Goal: Task Accomplishment & Management: Use online tool/utility

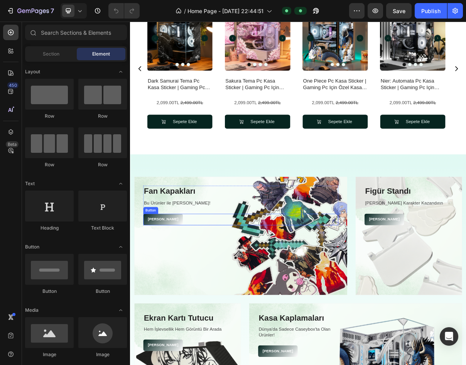
scroll to position [347, 0]
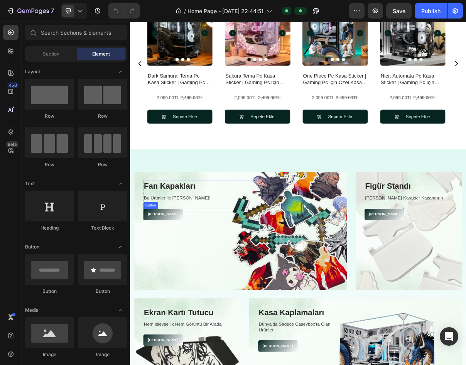
click at [355, 285] on div "Alışverişe Başla Button" at bounding box center [282, 287] width 268 height 16
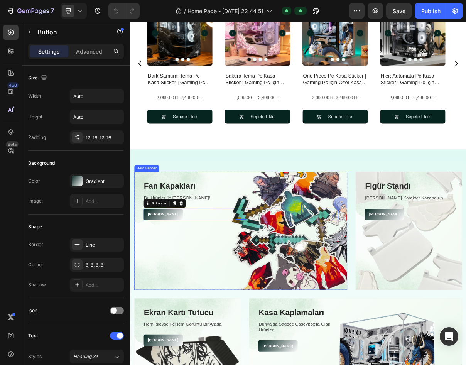
click at [364, 339] on div "Overlay" at bounding box center [282, 309] width 293 height 163
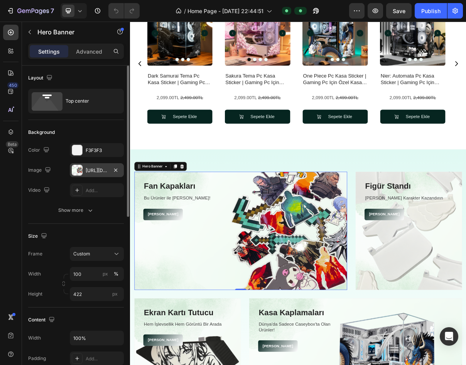
click at [78, 170] on div at bounding box center [77, 170] width 11 height 11
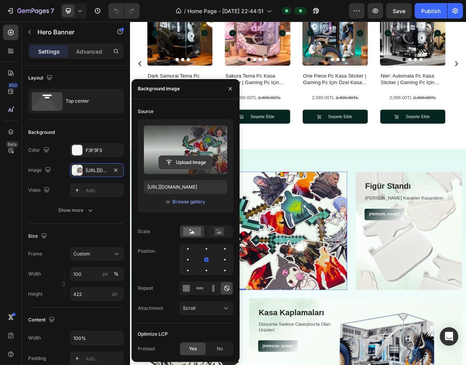
click at [190, 165] on input "file" at bounding box center [185, 162] width 53 height 13
click at [187, 162] on input "file" at bounding box center [185, 162] width 53 height 13
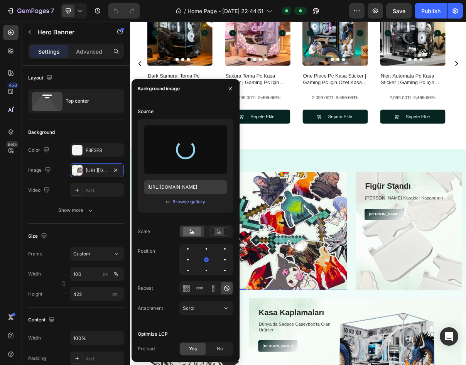
type input "[URL][DOMAIN_NAME]"
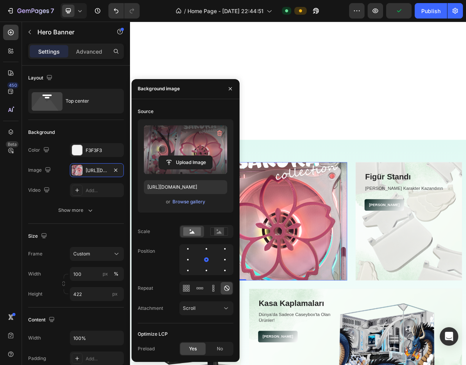
scroll to position [582, 0]
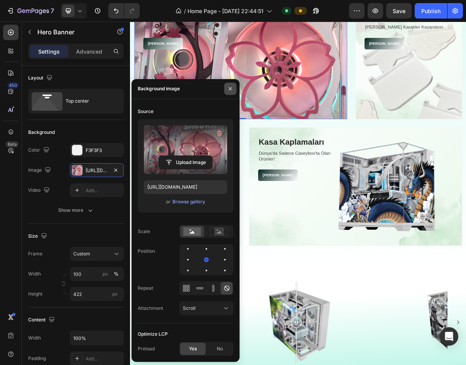
click at [230, 89] on icon "button" at bounding box center [230, 88] width 3 height 3
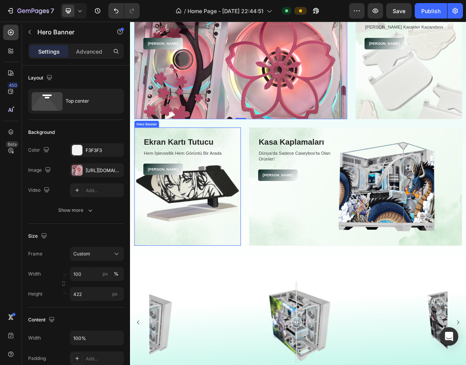
click at [222, 262] on div "Overlay" at bounding box center [209, 248] width 147 height 163
click at [356, 104] on div "Overlay" at bounding box center [282, 74] width 293 height 163
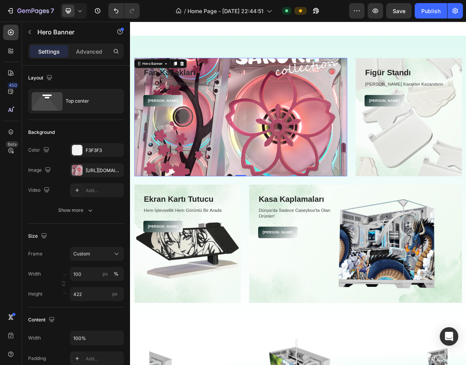
scroll to position [505, 0]
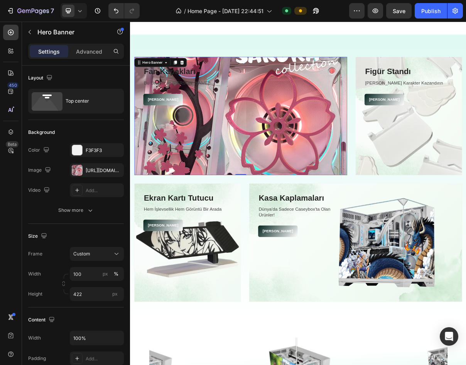
click at [420, 156] on div "Overlay" at bounding box center [282, 151] width 293 height 163
click at [423, 72] on div "Fan Kapakları Heading Bu Ürünler ile [PERSON_NAME]! Text block Alışverişe Başla…" at bounding box center [282, 103] width 293 height 67
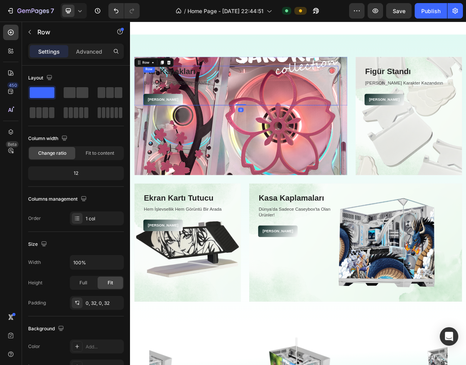
click at [400, 141] on div "Overlay" at bounding box center [282, 151] width 293 height 163
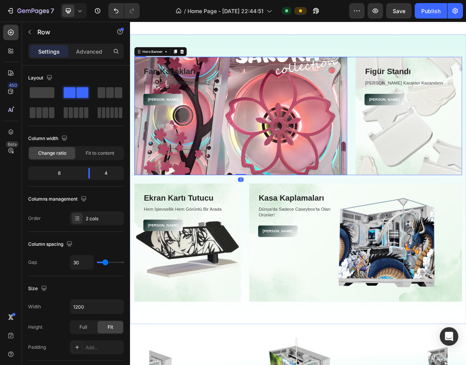
click at [426, 148] on div "Fan Kapakları Heading Bu Ürünler ile [PERSON_NAME]! Text block Alışverişe Başla…" at bounding box center [361, 151] width 451 height 163
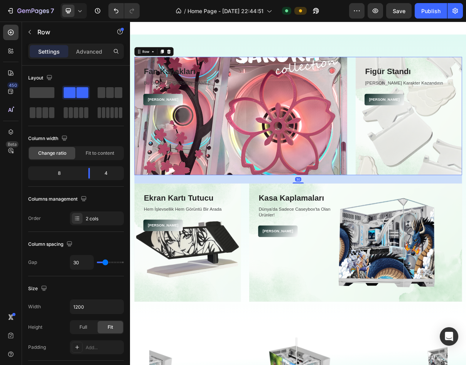
click at [417, 152] on div "Overlay" at bounding box center [282, 151] width 293 height 163
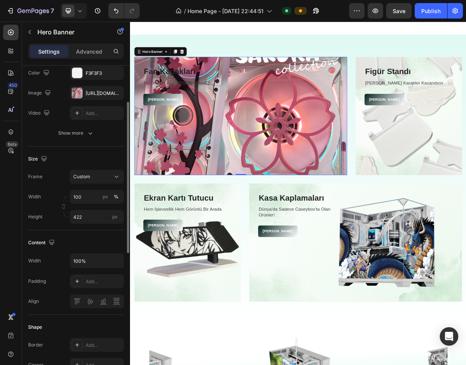
scroll to position [116, 0]
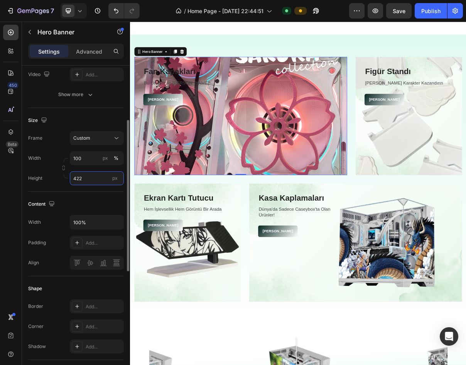
click at [86, 175] on input "422" at bounding box center [97, 178] width 54 height 14
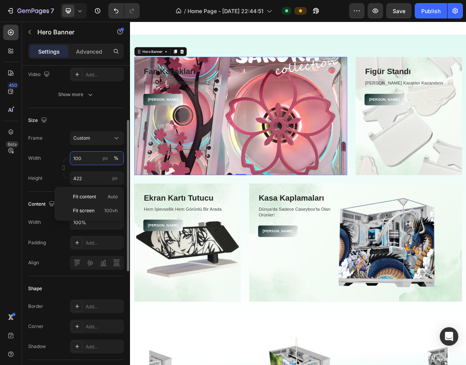
click at [91, 158] on input "100" at bounding box center [97, 158] width 54 height 14
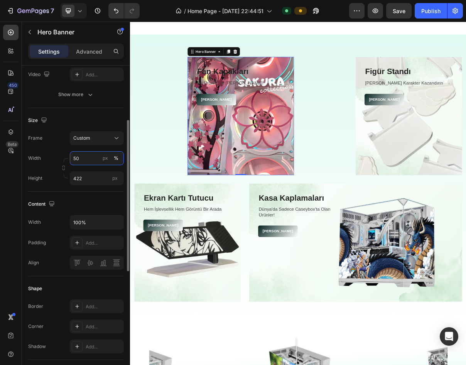
type input "5"
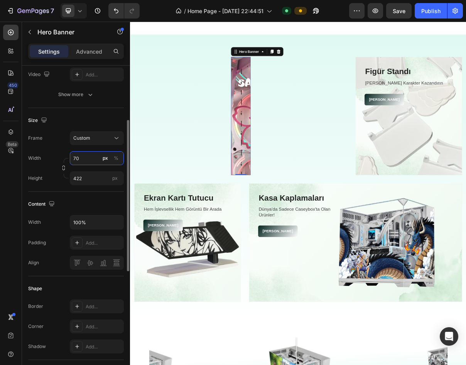
type input "7"
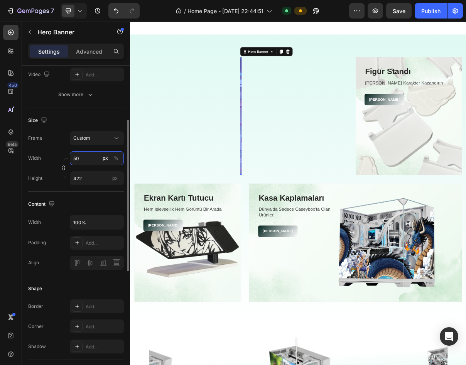
type input "500"
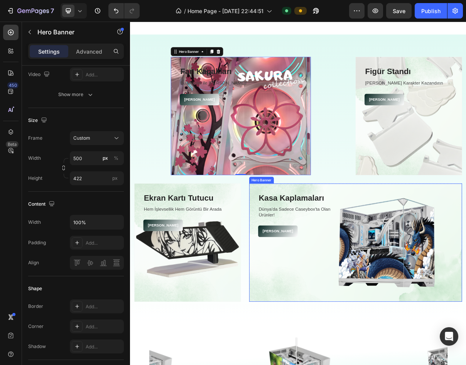
click at [389, 343] on div "Overlay" at bounding box center [440, 326] width 293 height 163
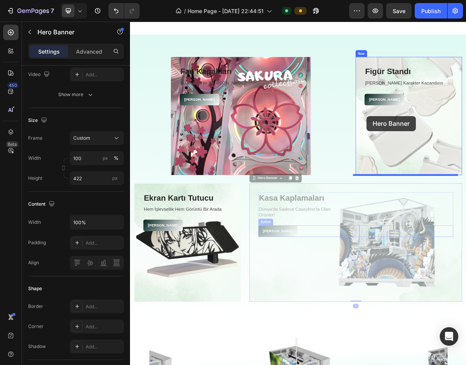
drag, startPoint x: 399, startPoint y: 346, endPoint x: 456, endPoint y: 152, distance: 202.2
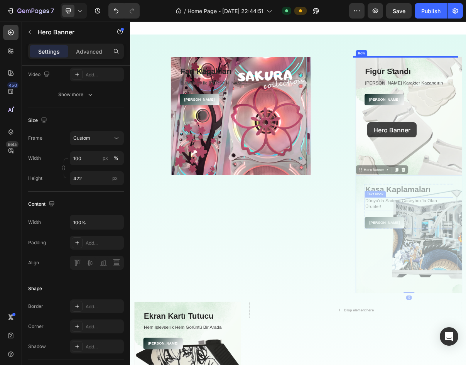
drag, startPoint x: 525, startPoint y: 332, endPoint x: 457, endPoint y: 160, distance: 184.8
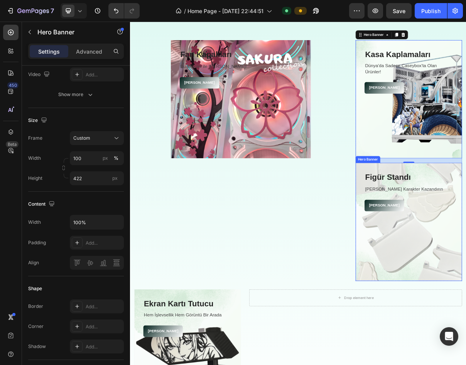
scroll to position [544, 0]
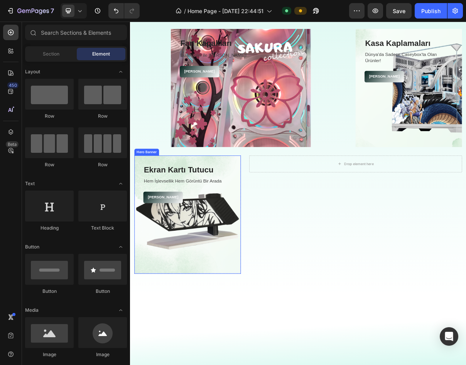
click at [243, 293] on div "Overlay" at bounding box center [209, 287] width 147 height 163
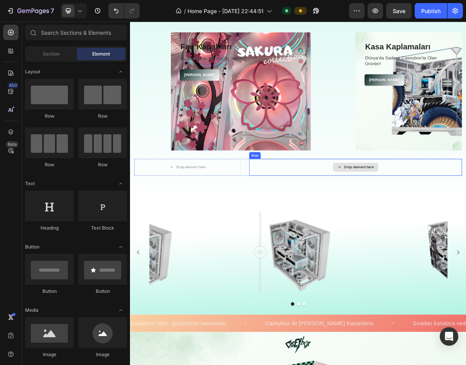
scroll to position [505, 0]
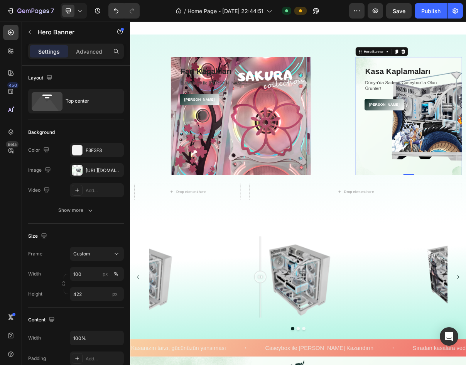
click at [90, 272] on input "100" at bounding box center [97, 274] width 54 height 14
type input "110"
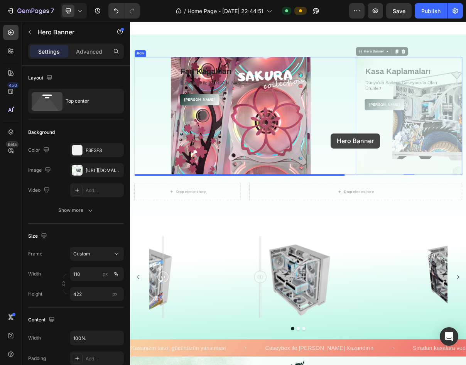
drag, startPoint x: 482, startPoint y: 169, endPoint x: 406, endPoint y: 175, distance: 76.3
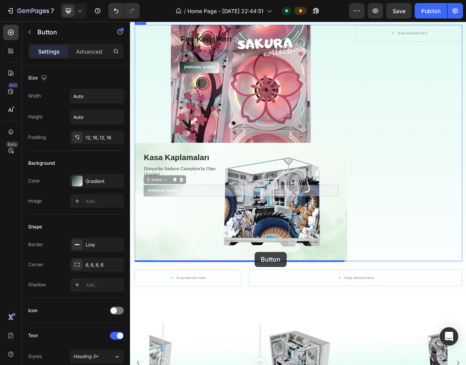
scroll to position [575, 0]
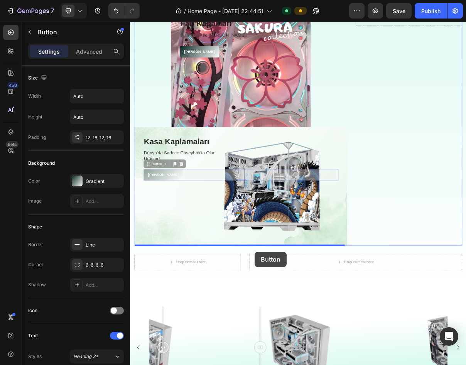
drag, startPoint x: 357, startPoint y: 284, endPoint x: 306, endPoint y: 291, distance: 51.4
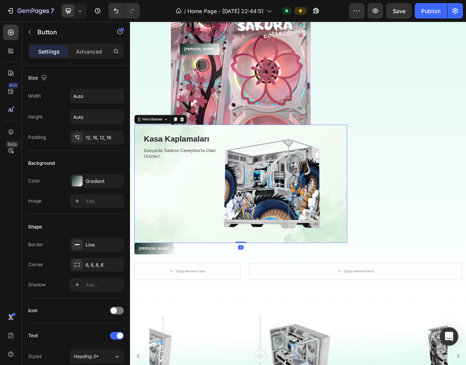
click at [278, 243] on div "Overlay" at bounding box center [282, 245] width 293 height 163
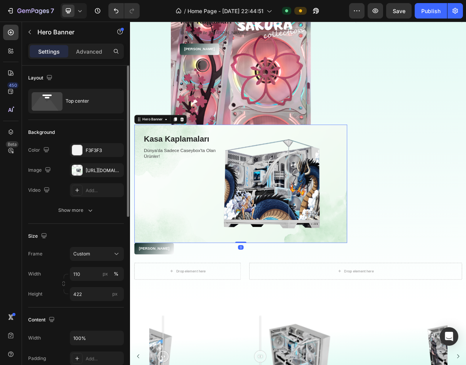
scroll to position [39, 0]
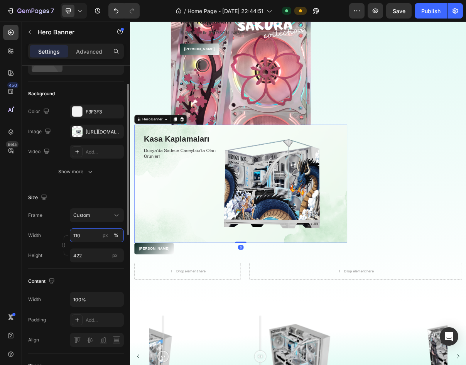
click at [86, 239] on input "110" at bounding box center [97, 235] width 54 height 14
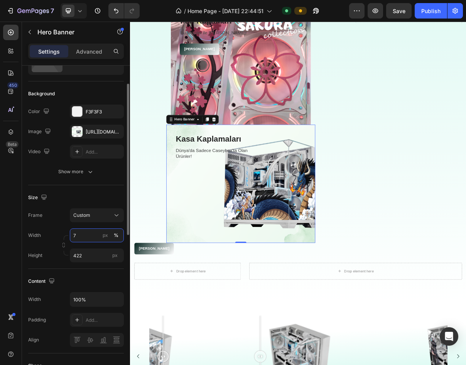
type input "78"
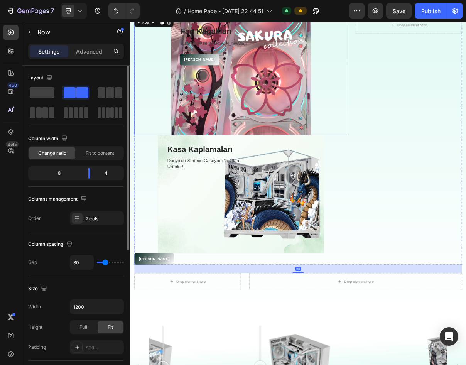
scroll to position [536, 0]
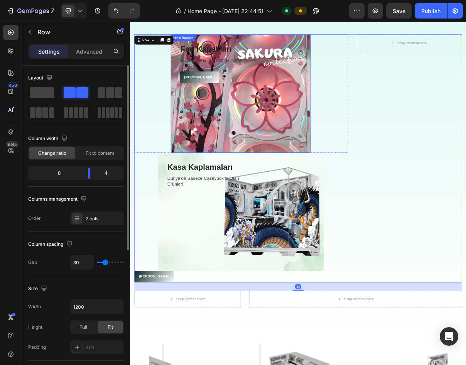
click at [354, 156] on div "Overlay" at bounding box center [282, 120] width 193 height 163
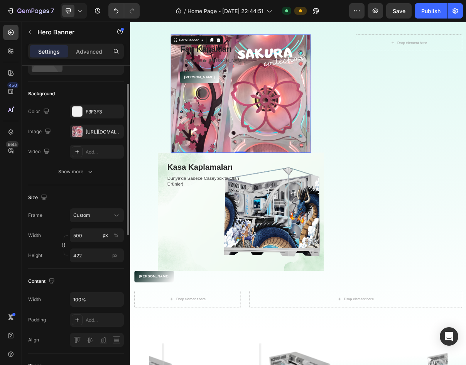
scroll to position [77, 0]
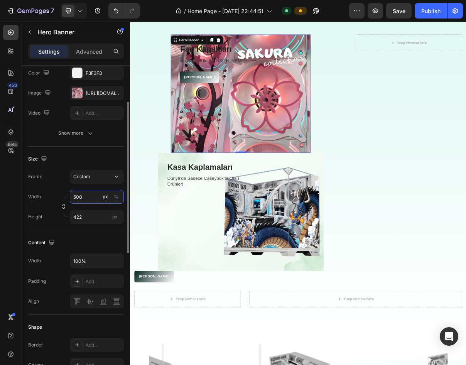
click at [86, 197] on input "500" at bounding box center [97, 197] width 54 height 14
type input "80"
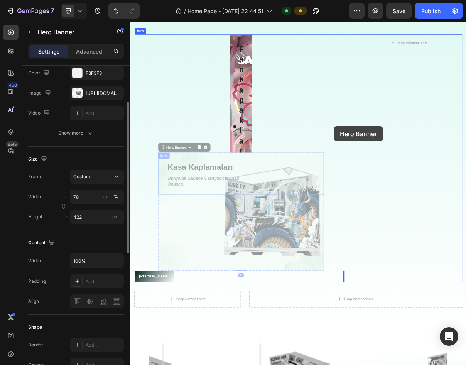
drag, startPoint x: 239, startPoint y: 318, endPoint x: 411, endPoint y: 163, distance: 232.1
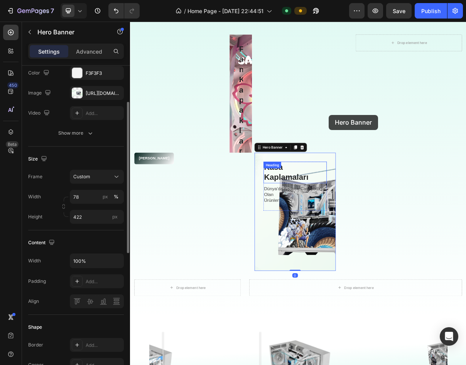
drag, startPoint x: 355, startPoint y: 278, endPoint x: 403, endPoint y: 139, distance: 147.3
click at [403, 139] on div "Fan Kapakları Heading Bu Ürünler ile [PERSON_NAME]! Text block Alışverişe Başla…" at bounding box center [282, 201] width 293 height 325
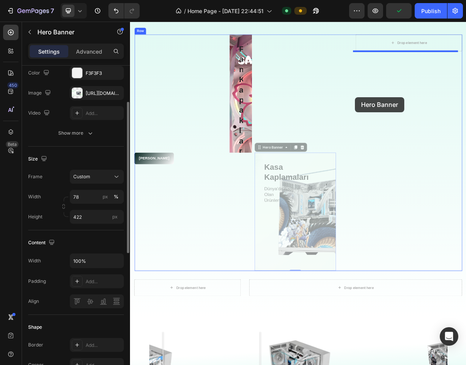
drag, startPoint x: 350, startPoint y: 285, endPoint x: 440, endPoint y: 126, distance: 183.2
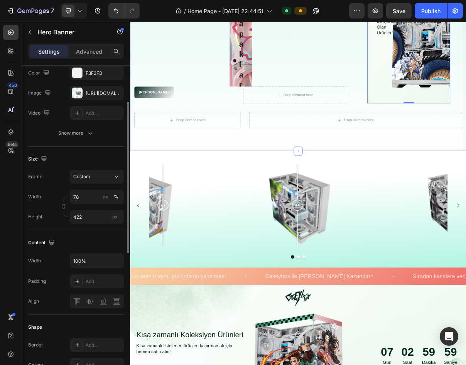
scroll to position [420, 0]
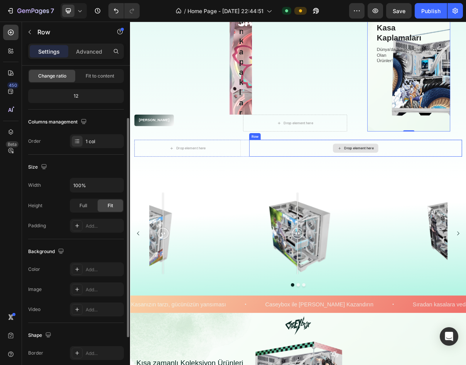
click at [505, 204] on div "Drop element here" at bounding box center [440, 195] width 293 height 23
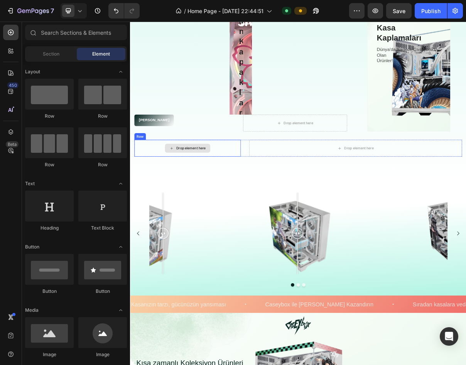
click at [265, 202] on div "Drop element here" at bounding box center [209, 195] width 147 height 23
click at [344, 198] on div "Drop element here" at bounding box center [440, 195] width 293 height 23
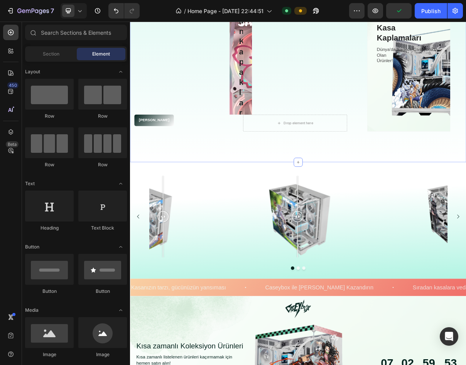
click at [260, 194] on div "Fan Kapakları Heading Bu Ürünler ile [PERSON_NAME]! Text block Alışverişe Başla…" at bounding box center [361, 85] width 463 height 259
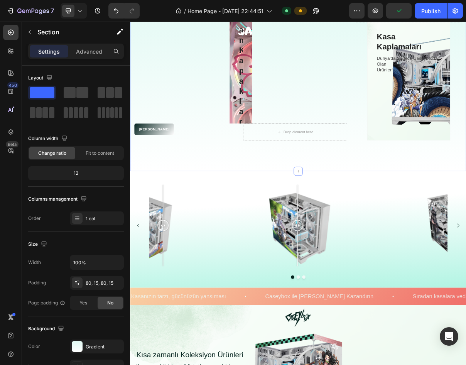
scroll to position [374, 0]
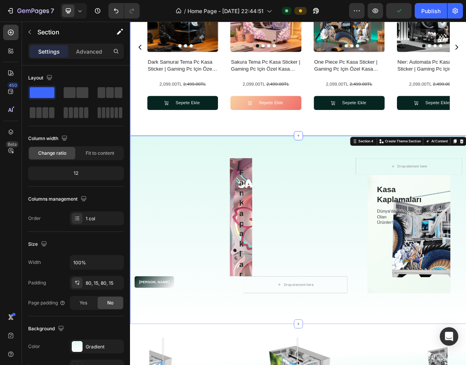
click at [251, 143] on button "Sepete Ekle" at bounding box center [202, 133] width 98 height 19
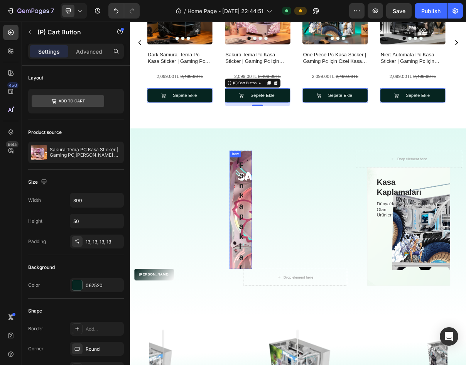
scroll to position [382, 0]
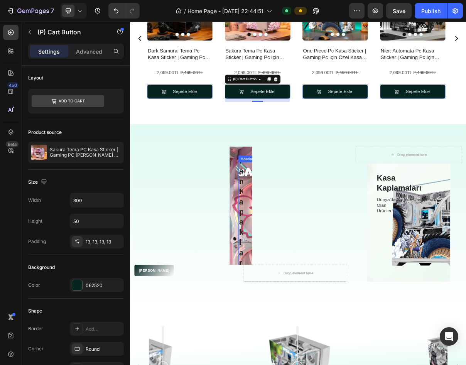
click at [279, 224] on h3 "Fan Kapakları" at bounding box center [282, 291] width 6 height 170
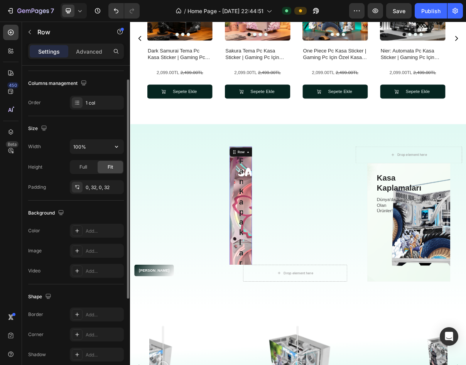
scroll to position [149, 0]
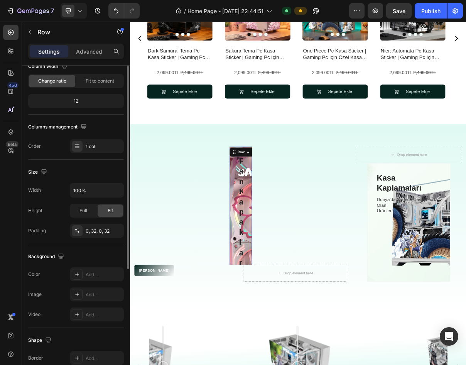
scroll to position [34, 0]
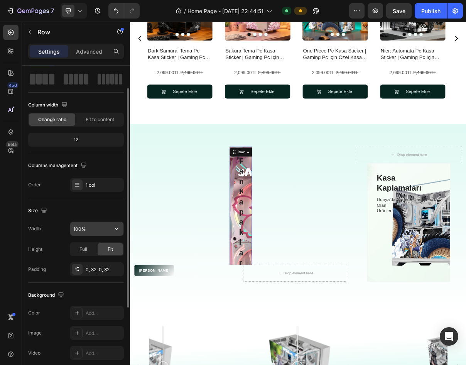
click at [89, 231] on input "100%" at bounding box center [96, 229] width 53 height 14
click at [88, 249] on div "Full" at bounding box center [83, 249] width 25 height 12
click at [93, 228] on input "100%" at bounding box center [96, 229] width 53 height 14
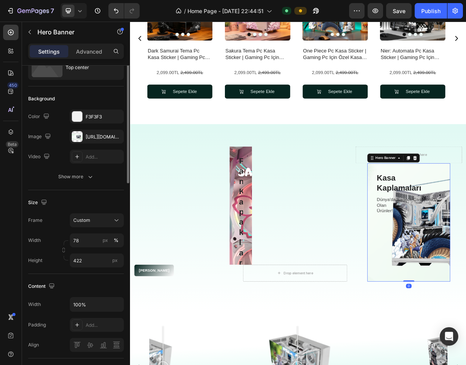
scroll to position [0, 0]
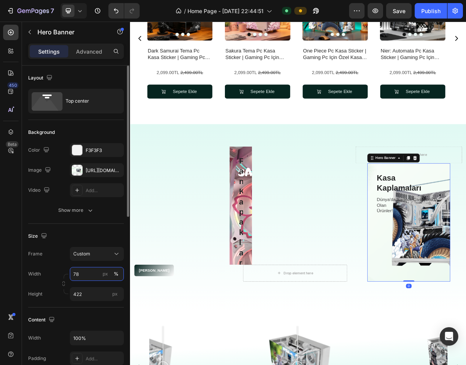
click at [85, 273] on input "78" at bounding box center [97, 274] width 54 height 14
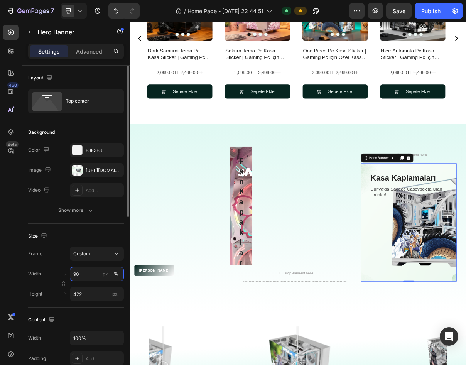
type input "9"
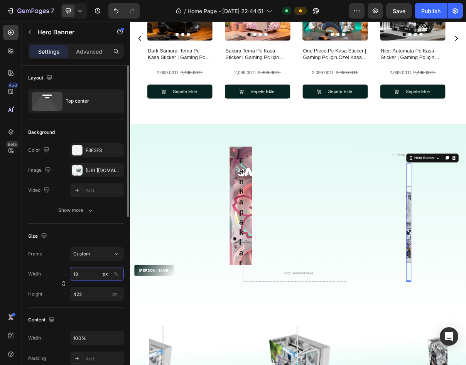
type input "185"
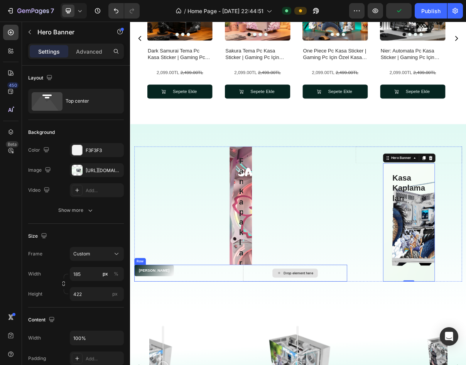
click at [358, 365] on div "Drop element here" at bounding box center [361, 368] width 41 height 6
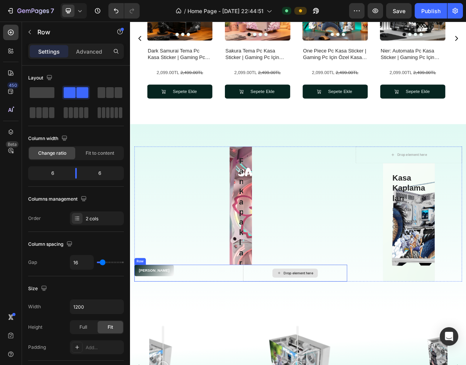
click at [402, 368] on div "Drop element here" at bounding box center [356, 367] width 143 height 23
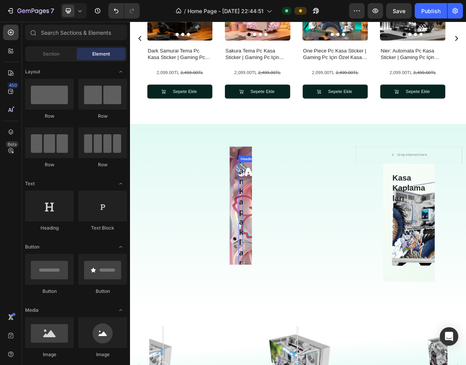
click at [280, 332] on h3 "Fan Kapakları" at bounding box center [282, 291] width 6 height 170
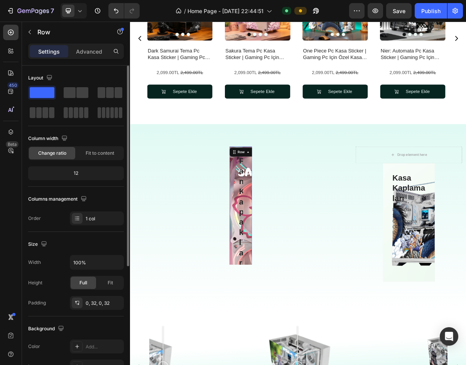
scroll to position [39, 0]
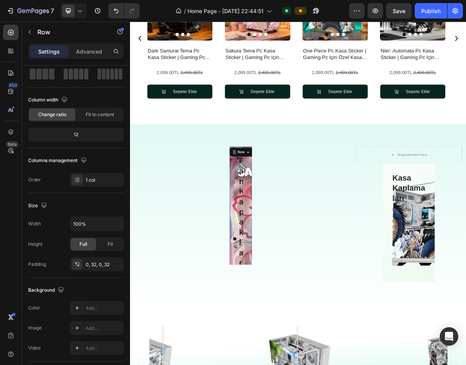
click at [336, 253] on div "Fan Kapakları Heading Bu Ürünler ile [PERSON_NAME]! Text block Alışverişe Başla…" at bounding box center [282, 275] width 293 height 163
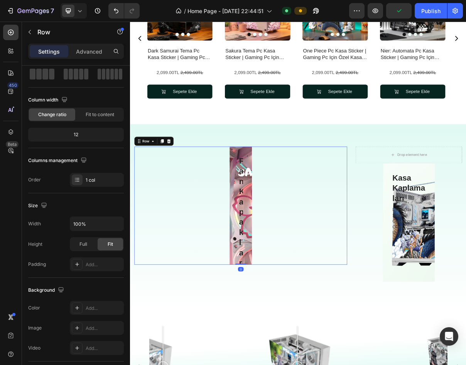
click at [349, 251] on div "Fan Kapakları Heading Bu Ürünler ile [PERSON_NAME]! Text block Alışverişe Başla…" at bounding box center [282, 275] width 293 height 163
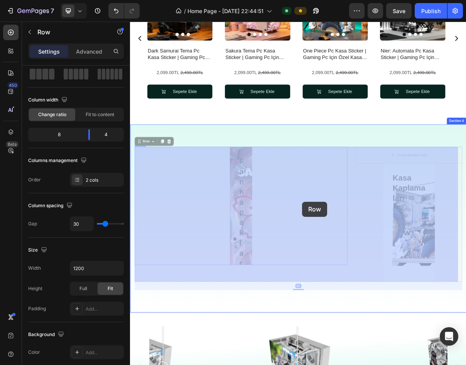
drag, startPoint x: 425, startPoint y: 261, endPoint x: 367, endPoint y: 270, distance: 59.2
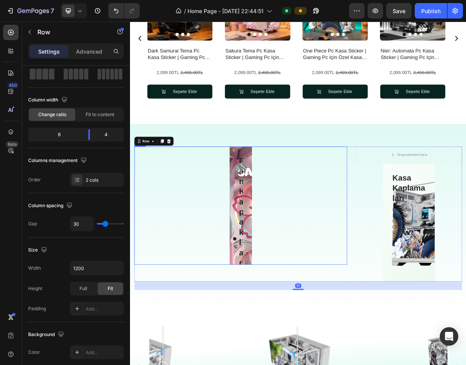
click at [411, 282] on div "Fan Kapakları Heading Bu Ürünler ile [PERSON_NAME]! Text block Alışverişe Başla…" at bounding box center [282, 275] width 293 height 163
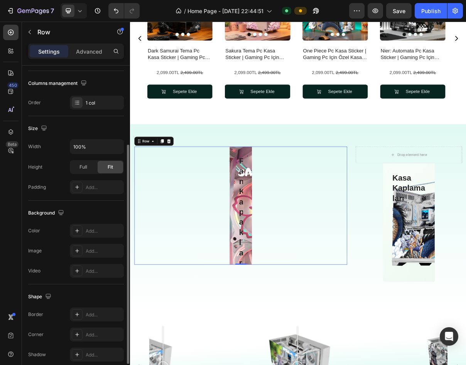
scroll to position [149, 0]
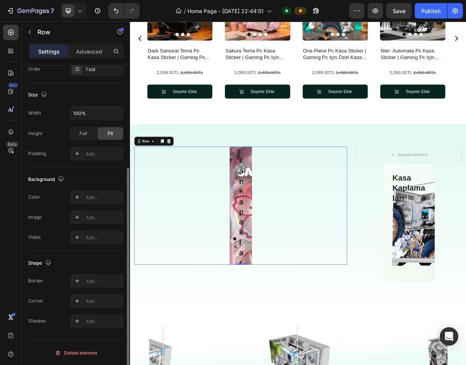
click at [251, 258] on div "Fan Kapakları Heading Bu Ürünler ile [PERSON_NAME]! Text block Alışverişe Başla…" at bounding box center [282, 275] width 293 height 163
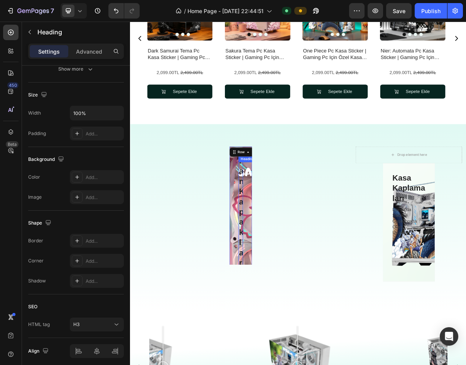
click at [280, 258] on h3 "Fan Kapakları" at bounding box center [282, 291] width 6 height 170
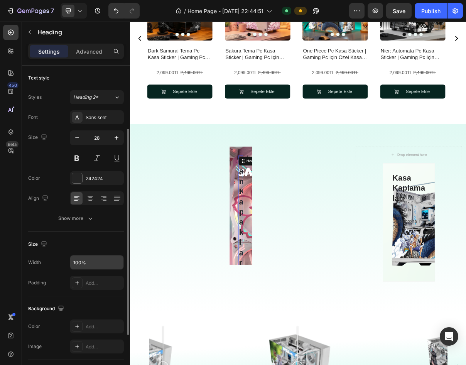
scroll to position [39, 0]
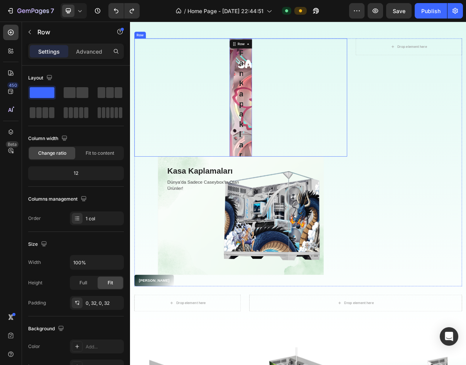
scroll to position [536, 0]
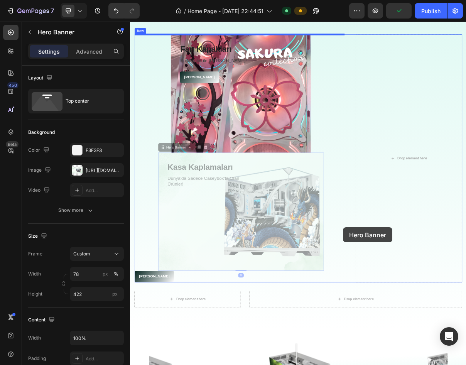
drag, startPoint x: 354, startPoint y: 307, endPoint x: 423, endPoint y: 304, distance: 69.1
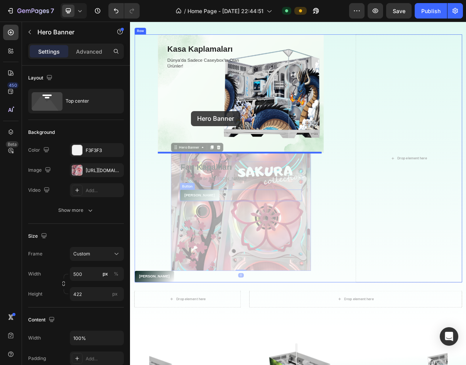
drag, startPoint x: 332, startPoint y: 285, endPoint x: 212, endPoint y: 142, distance: 186.7
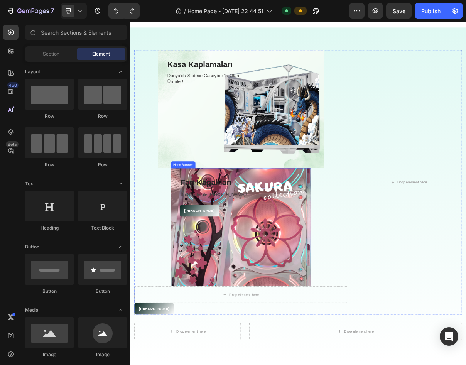
scroll to position [575, 0]
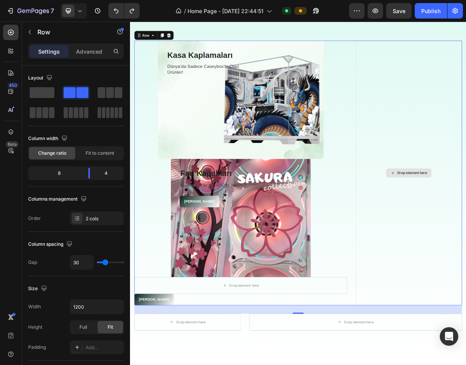
scroll to position [497, 0]
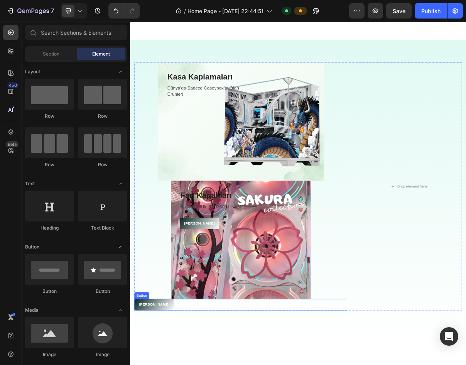
drag, startPoint x: 359, startPoint y: 460, endPoint x: 347, endPoint y: 403, distance: 58.2
click at [346, 368] on div "Kasa Kaplamaları Heading Dünya'da Sadece Caseybox'ta Olan Ürünler! Text block R…" at bounding box center [361, 254] width 463 height 415
click at [310, 364] on div "Overlay" at bounding box center [282, 322] width 193 height 163
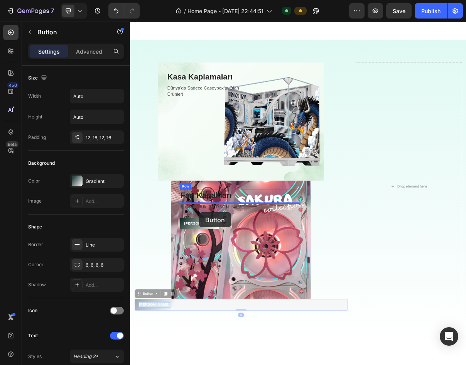
drag, startPoint x: 145, startPoint y: 411, endPoint x: 135, endPoint y: 396, distance: 17.4
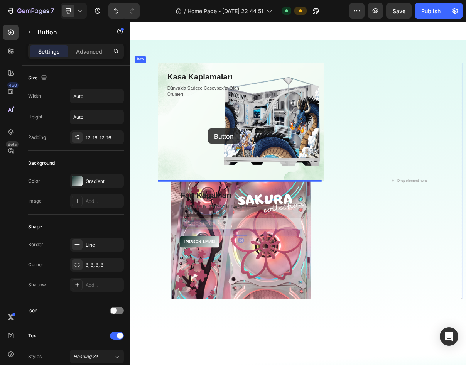
drag, startPoint x: 223, startPoint y: 298, endPoint x: 235, endPoint y: 171, distance: 127.4
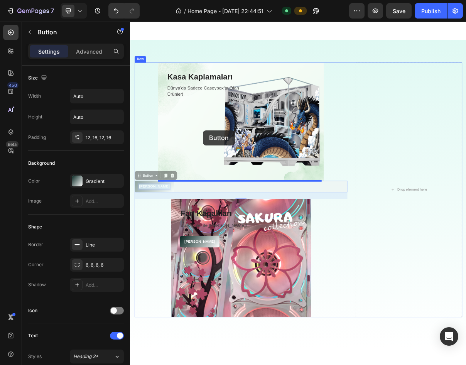
drag, startPoint x: 168, startPoint y: 250, endPoint x: 231, endPoint y: 171, distance: 100.8
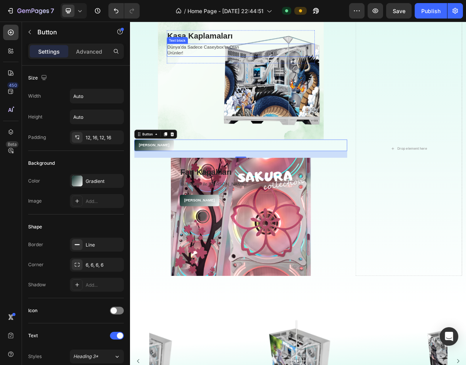
scroll to position [378, 0]
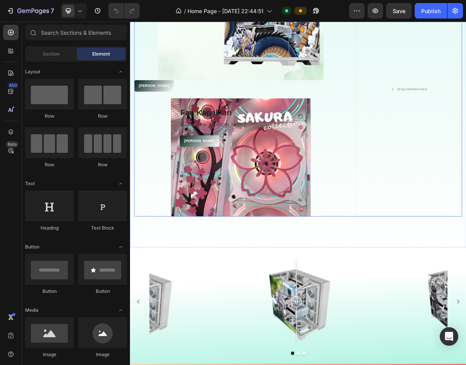
scroll to position [578, 0]
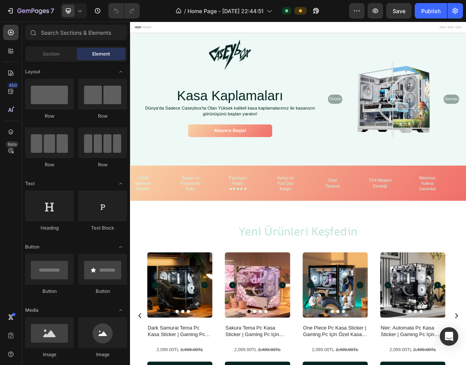
drag, startPoint x: 73, startPoint y: 63, endPoint x: 76, endPoint y: 59, distance: 5.5
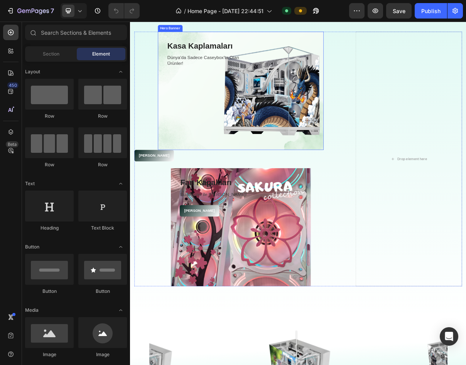
scroll to position [501, 0]
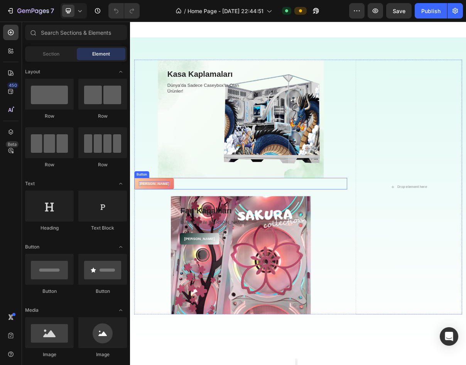
click at [157, 243] on p "[PERSON_NAME]" at bounding box center [163, 244] width 42 height 7
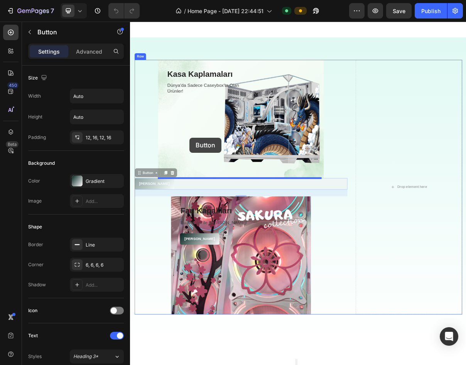
drag, startPoint x: 162, startPoint y: 248, endPoint x: 212, endPoint y: 182, distance: 82.1
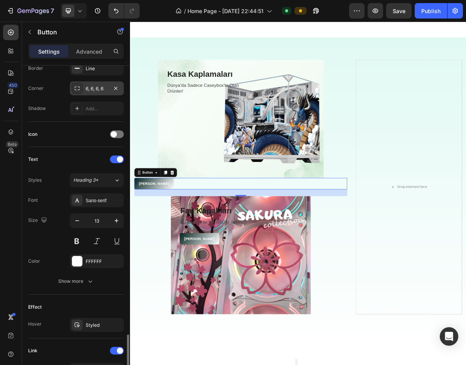
scroll to position [99, 0]
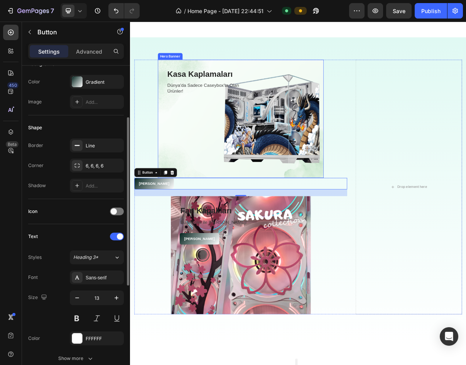
click at [238, 139] on div "Overlay" at bounding box center [282, 155] width 229 height 163
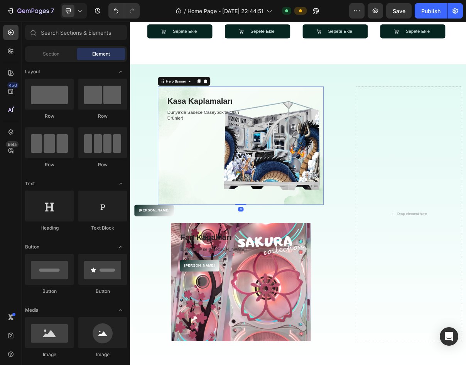
scroll to position [463, 0]
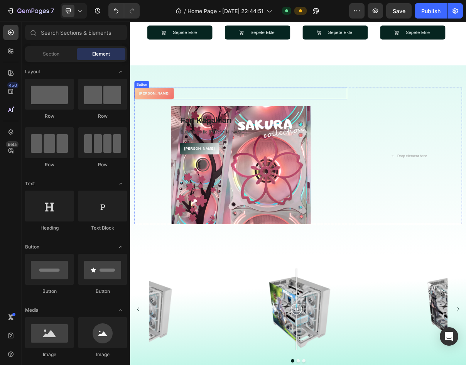
click at [167, 124] on link "[PERSON_NAME]" at bounding box center [163, 121] width 54 height 16
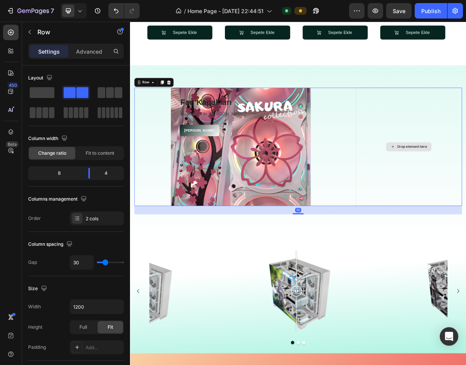
drag, startPoint x: 534, startPoint y: 140, endPoint x: 543, endPoint y: 126, distance: 16.6
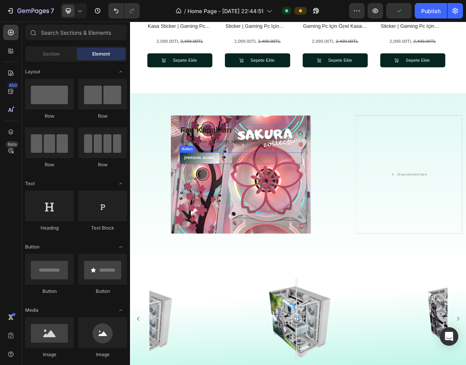
scroll to position [424, 0]
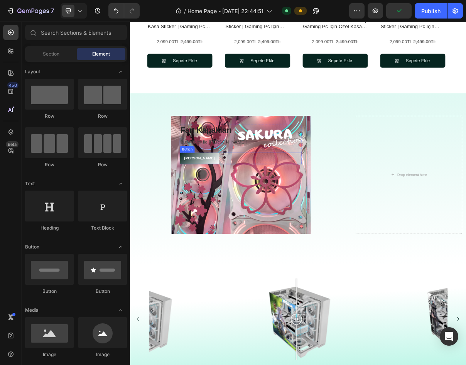
click at [285, 214] on div "Alışverişe Başla Button" at bounding box center [282, 210] width 168 height 16
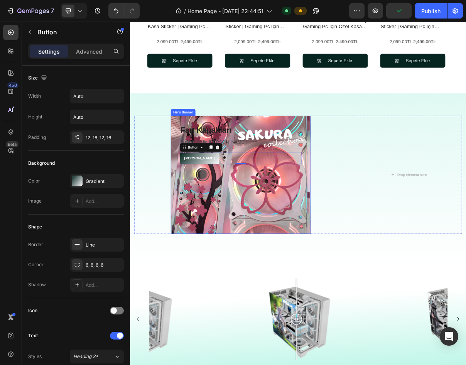
click at [303, 250] on div "Overlay" at bounding box center [282, 232] width 193 height 163
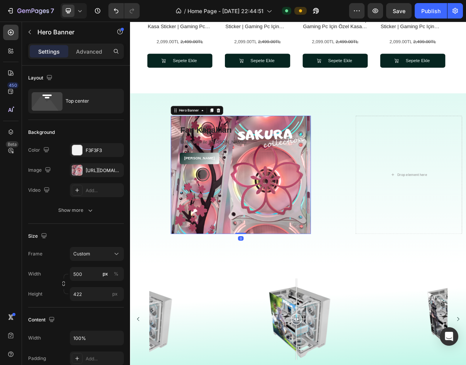
click at [299, 253] on div "Overlay" at bounding box center [282, 232] width 193 height 163
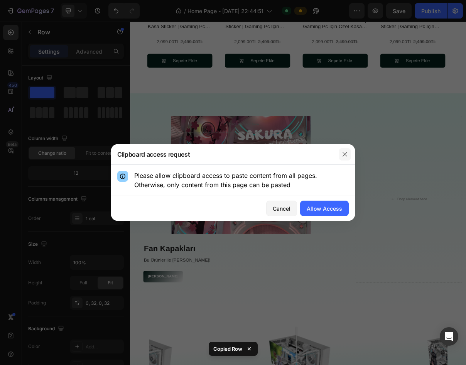
click at [346, 148] on button "button" at bounding box center [345, 154] width 12 height 12
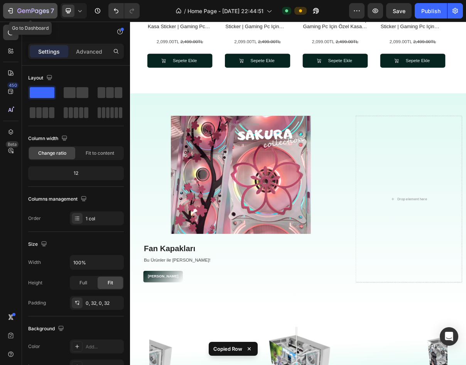
click at [15, 7] on div "7" at bounding box center [30, 10] width 47 height 9
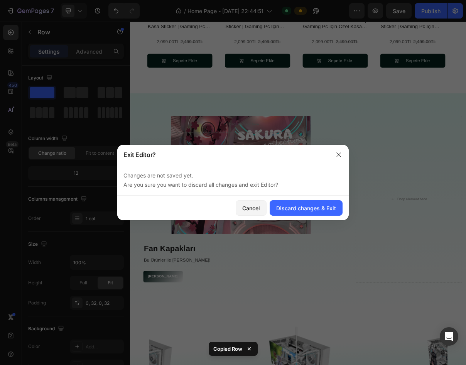
click at [306, 216] on div "Cancel Discard changes & Exit" at bounding box center [232, 208] width 231 height 25
click at [308, 212] on button "Discard changes & Exit" at bounding box center [306, 207] width 73 height 15
